Goal: Information Seeking & Learning: Learn about a topic

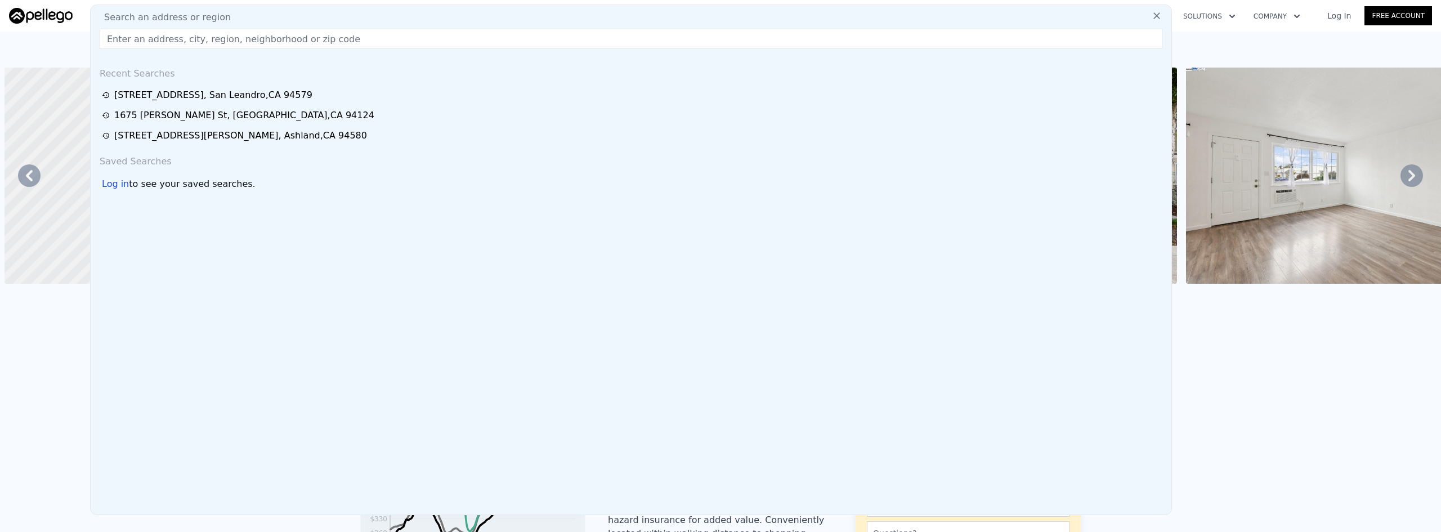
scroll to position [0, 262]
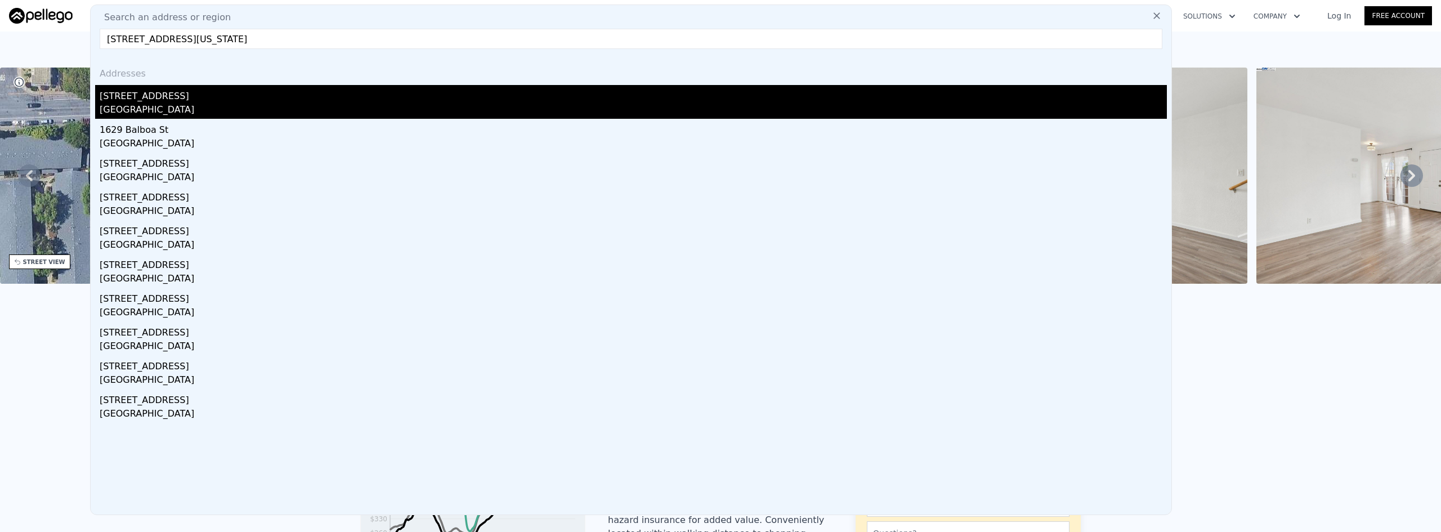
type input "[STREET_ADDRESS][US_STATE]"
click at [207, 95] on div "[STREET_ADDRESS]" at bounding box center [633, 94] width 1067 height 18
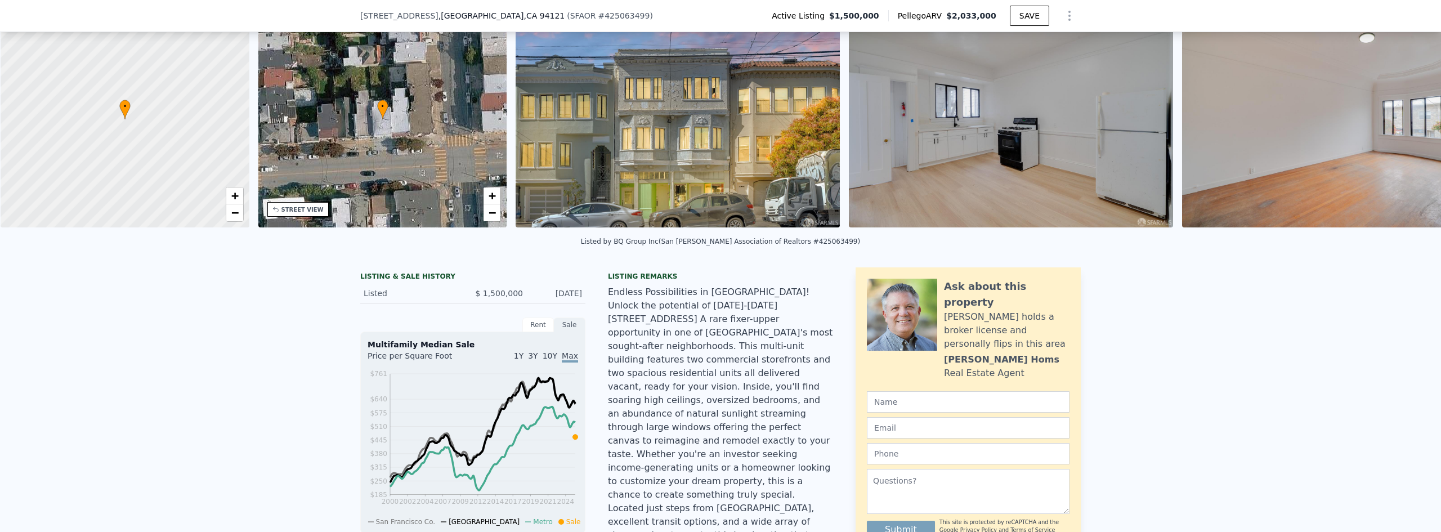
scroll to position [0, 5]
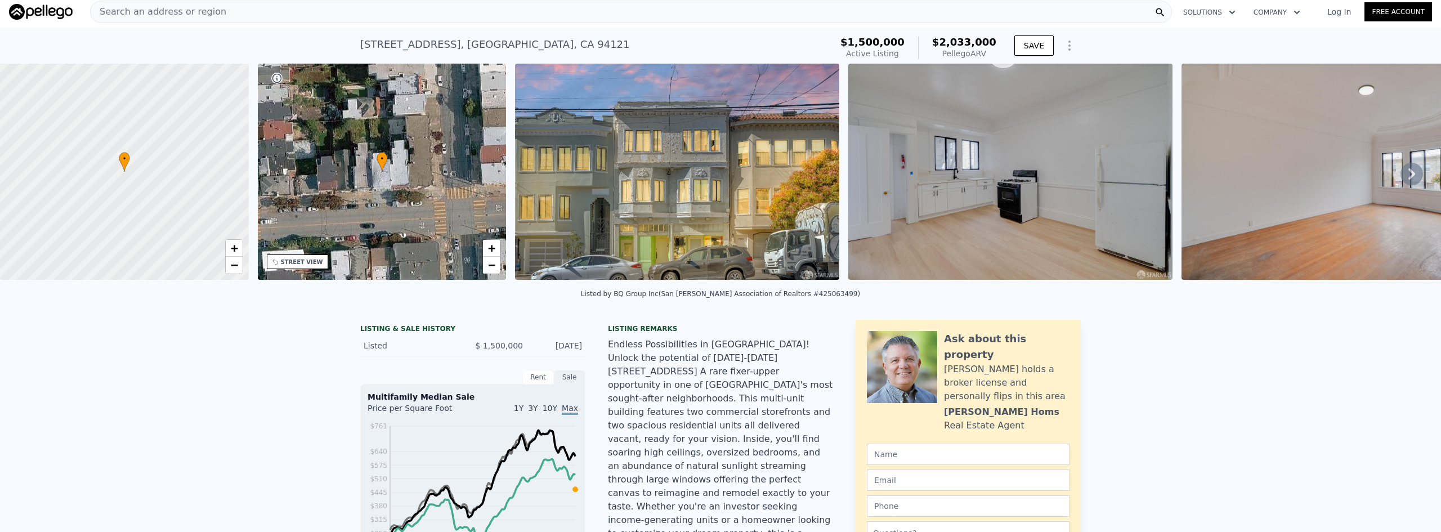
scroll to position [0, 0]
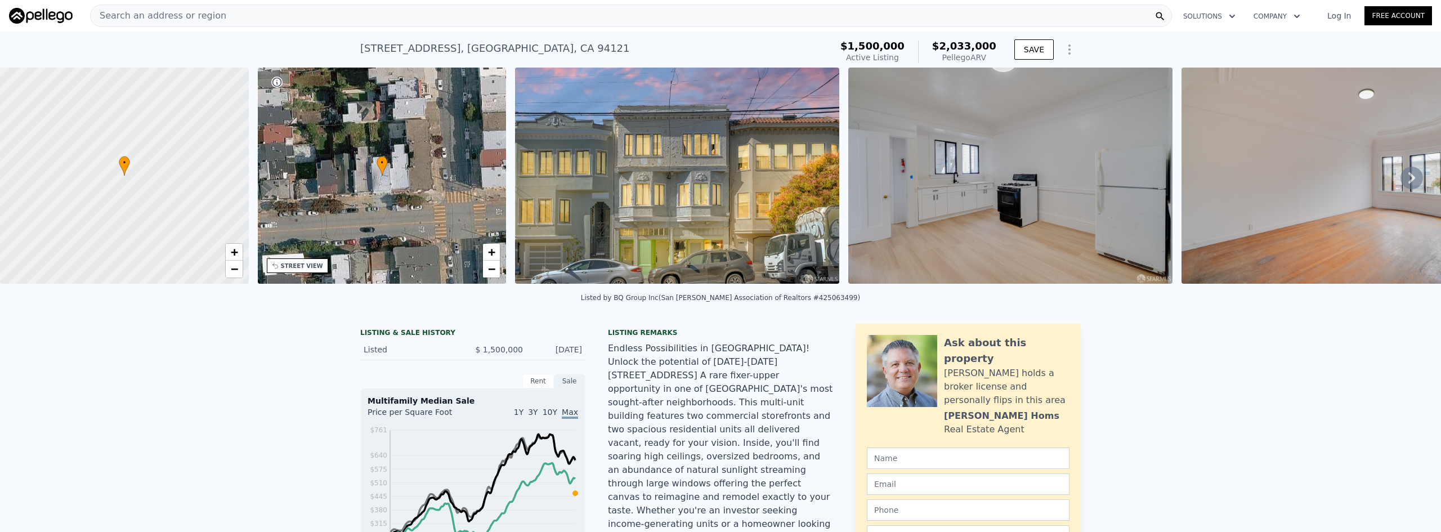
drag, startPoint x: 223, startPoint y: 391, endPoint x: 225, endPoint y: 398, distance: 7.5
type input "2"
type input "3"
type input "1"
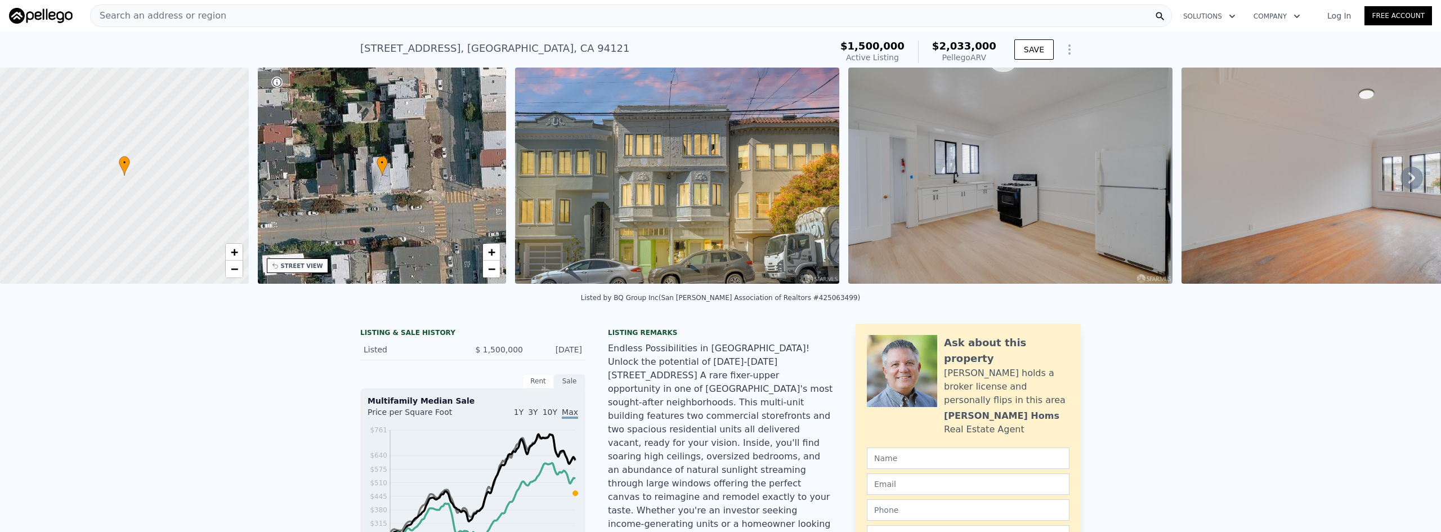
type input "2"
type input "840"
type input "1136"
type input "184837"
type input "184873"
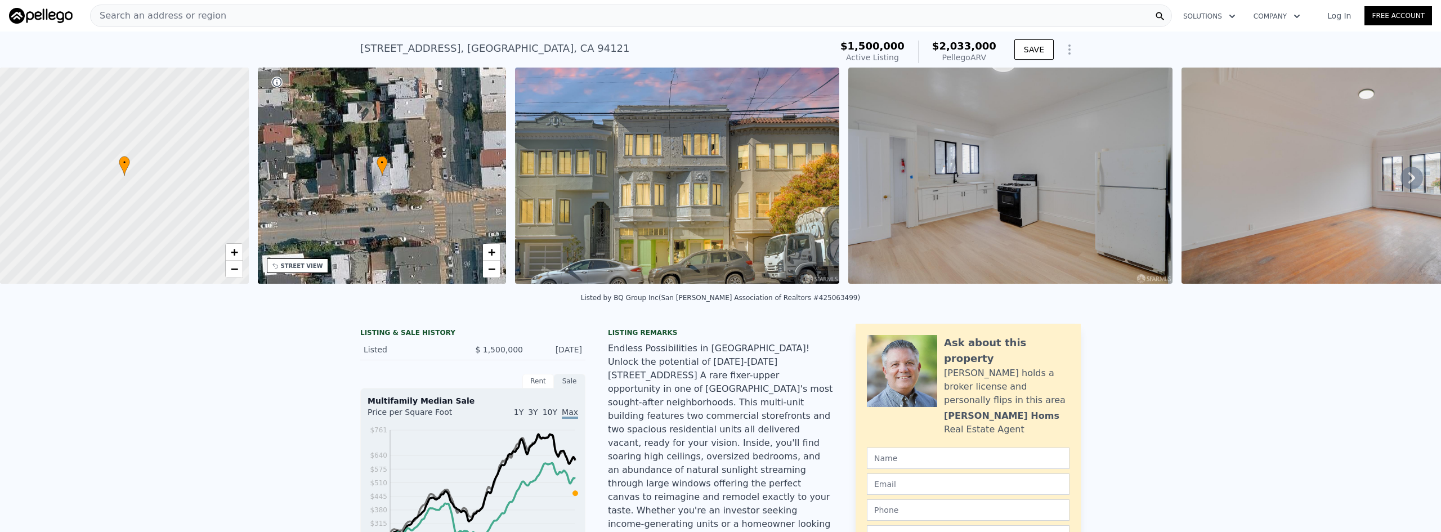
type input "$ 450,000"
type input "5"
type input "-$ 5,985"
